Goal: Transaction & Acquisition: Purchase product/service

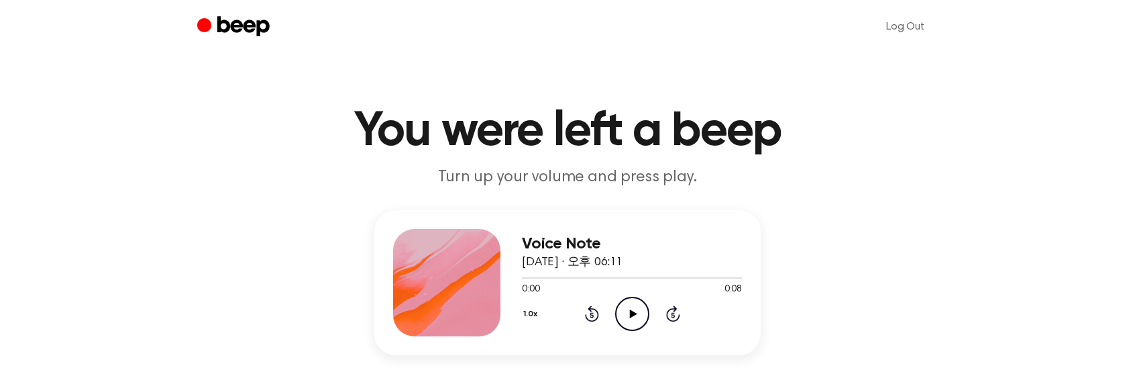
click at [629, 310] on icon at bounding box center [632, 313] width 7 height 9
click at [637, 316] on icon "Play Audio" at bounding box center [632, 313] width 34 height 34
click at [631, 318] on icon "Play Audio" at bounding box center [632, 313] width 34 height 34
click at [625, 318] on icon "Play Audio" at bounding box center [632, 313] width 34 height 34
click at [633, 314] on icon at bounding box center [632, 313] width 7 height 9
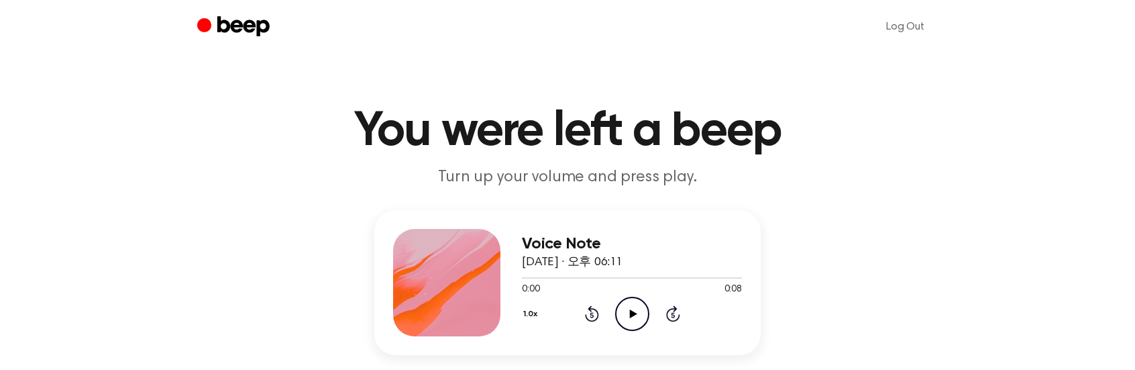
click at [624, 321] on icon "Play Audio" at bounding box center [632, 313] width 34 height 34
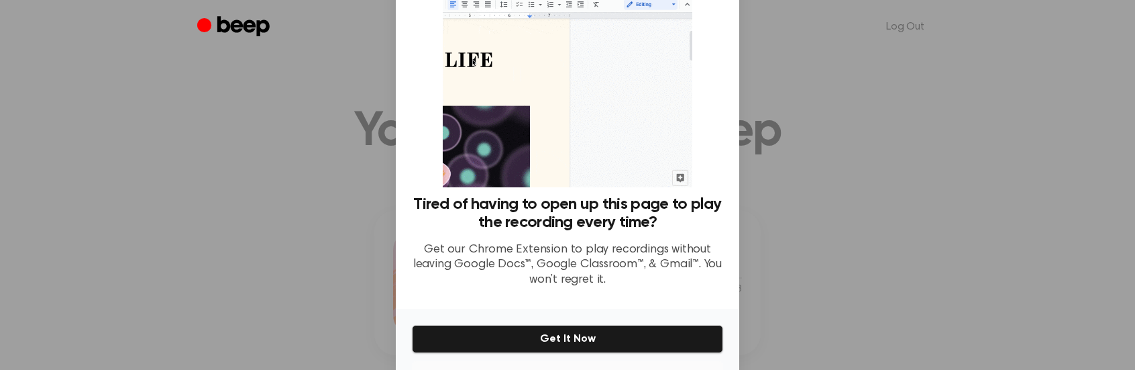
scroll to position [89, 0]
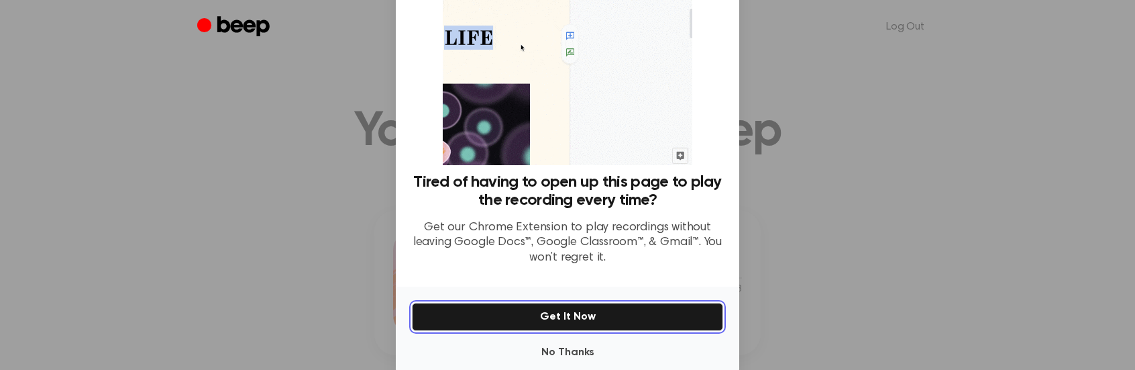
click at [565, 318] on button "Get It Now" at bounding box center [567, 317] width 311 height 28
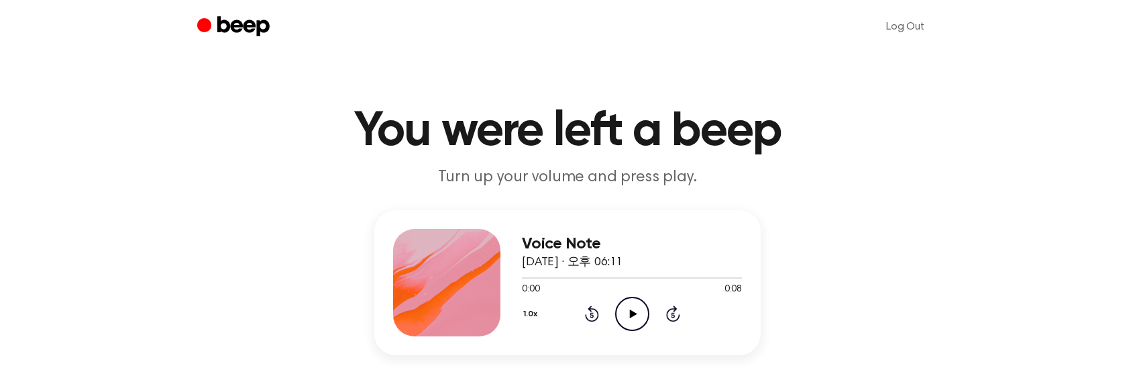
click at [628, 313] on icon "Play Audio" at bounding box center [632, 313] width 34 height 34
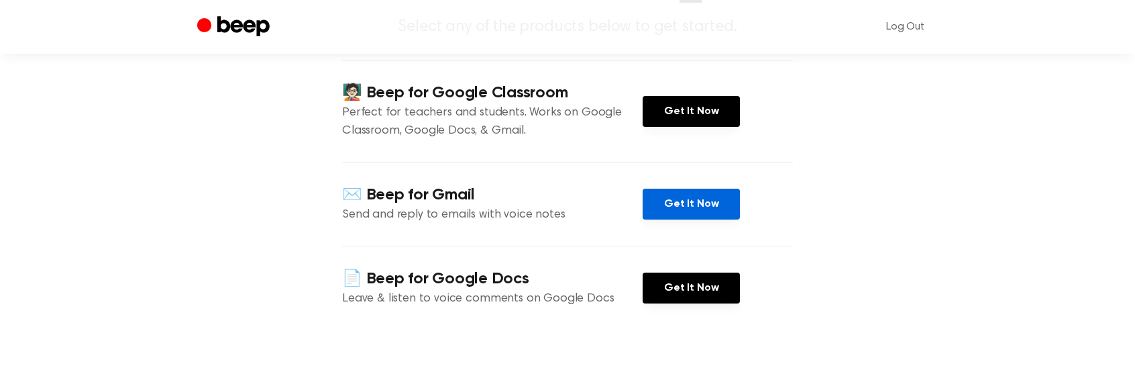
scroll to position [156, 0]
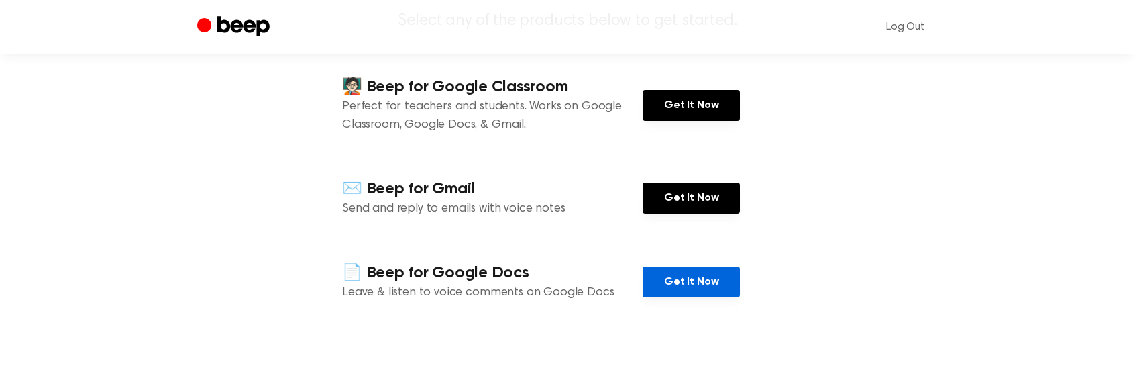
click at [691, 289] on link "Get It Now" at bounding box center [691, 281] width 97 height 31
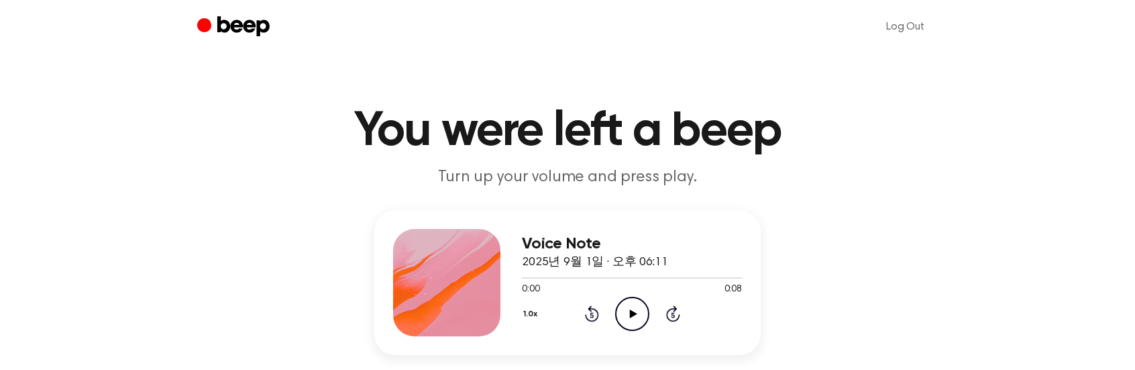
click at [628, 316] on icon "Play Audio" at bounding box center [632, 313] width 34 height 34
